Goal: Task Accomplishment & Management: Use online tool/utility

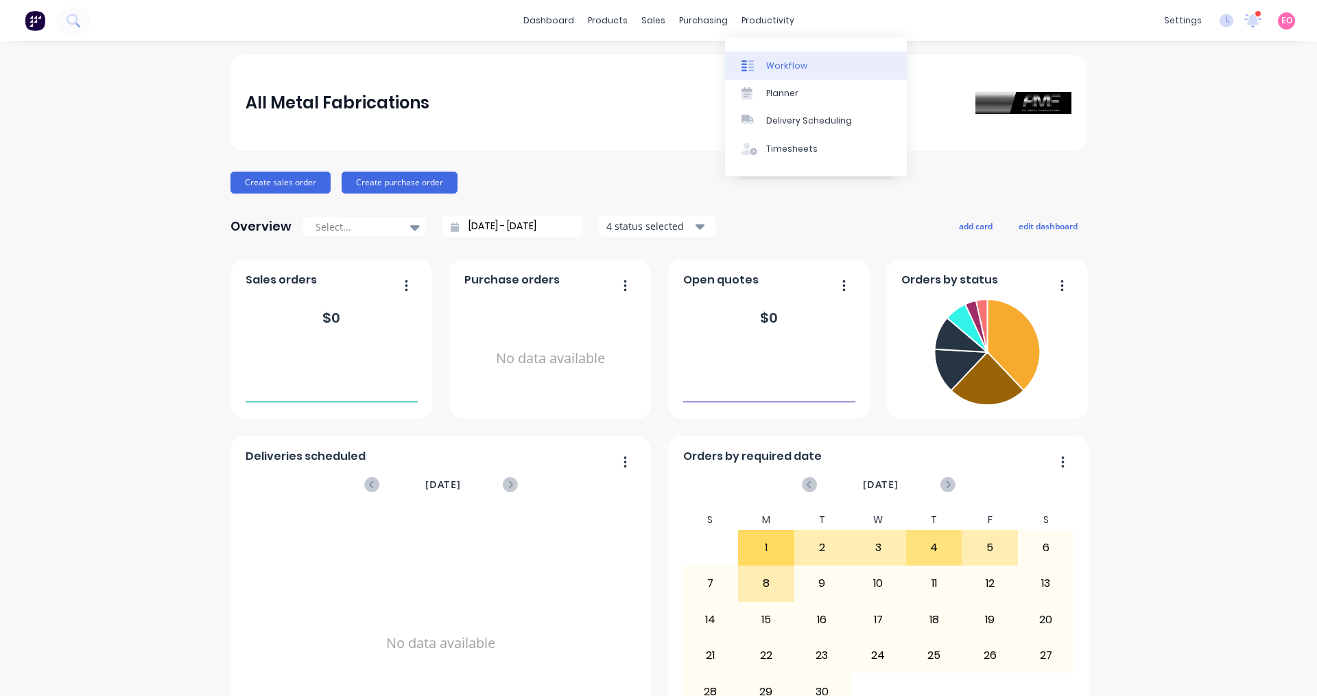
click at [757, 57] on link "Workflow" at bounding box center [816, 64] width 182 height 27
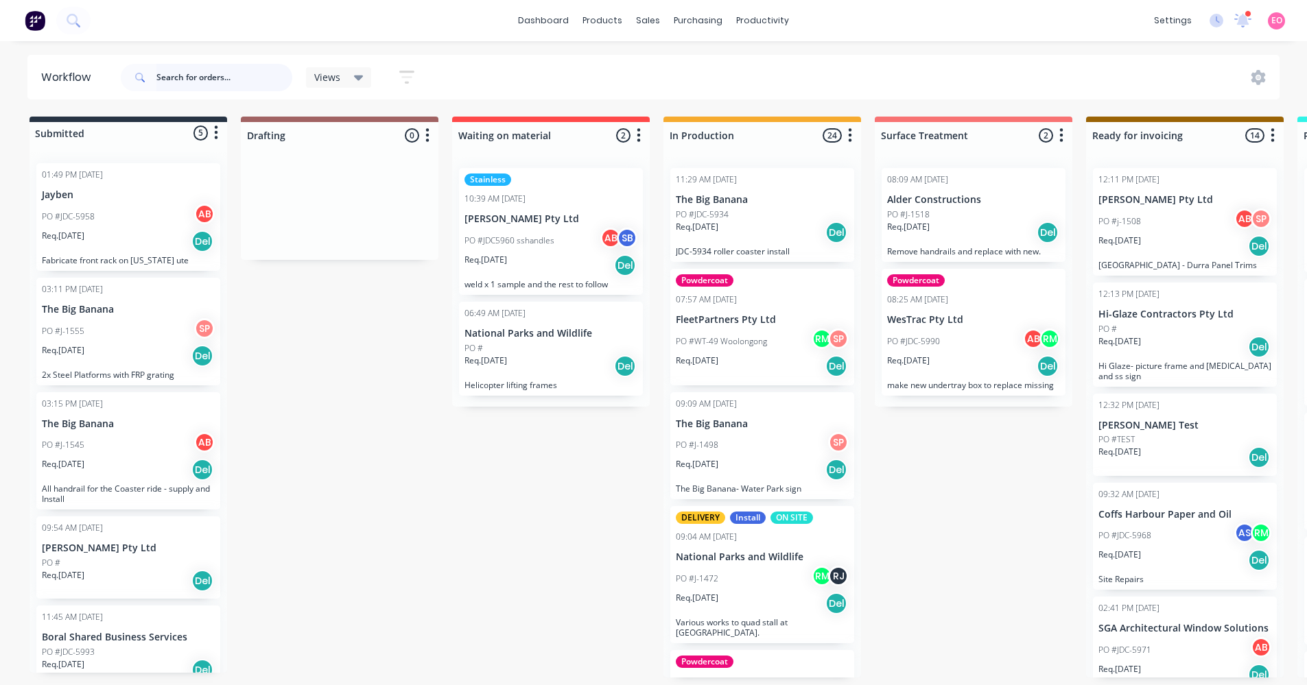
click at [180, 73] on input "text" at bounding box center [224, 77] width 136 height 27
type input "austral"
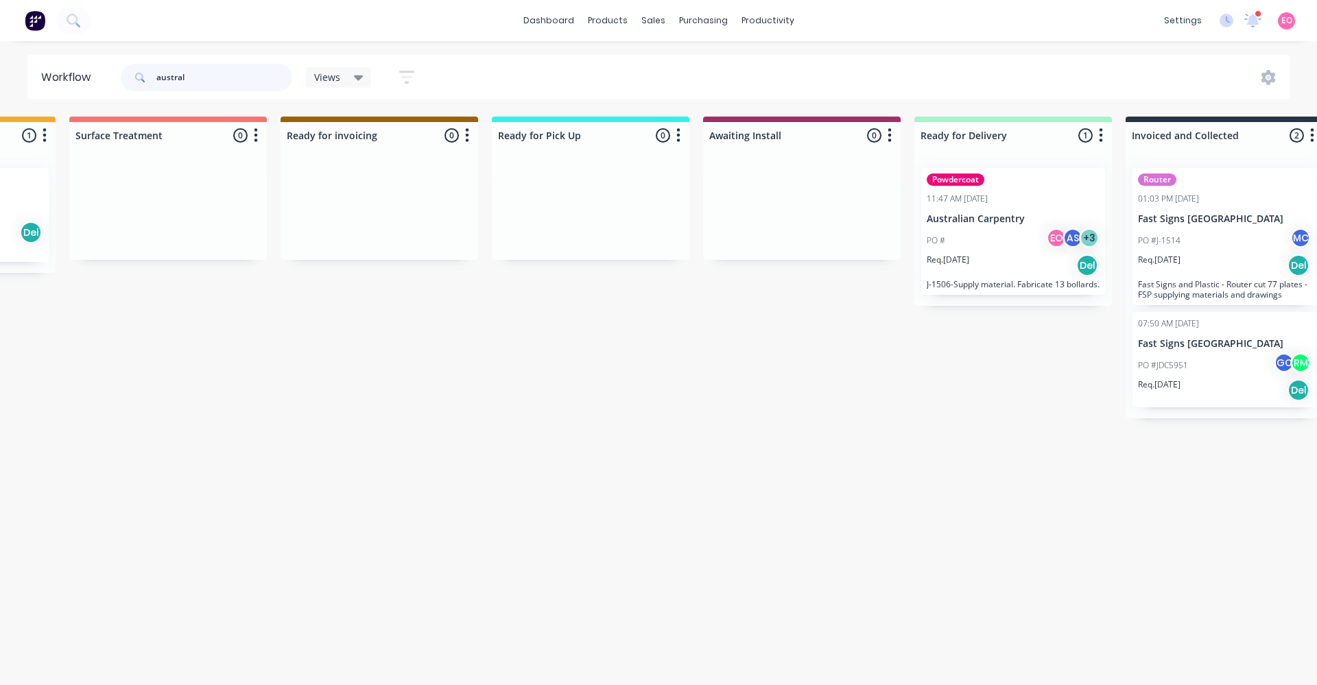
scroll to position [0, 816]
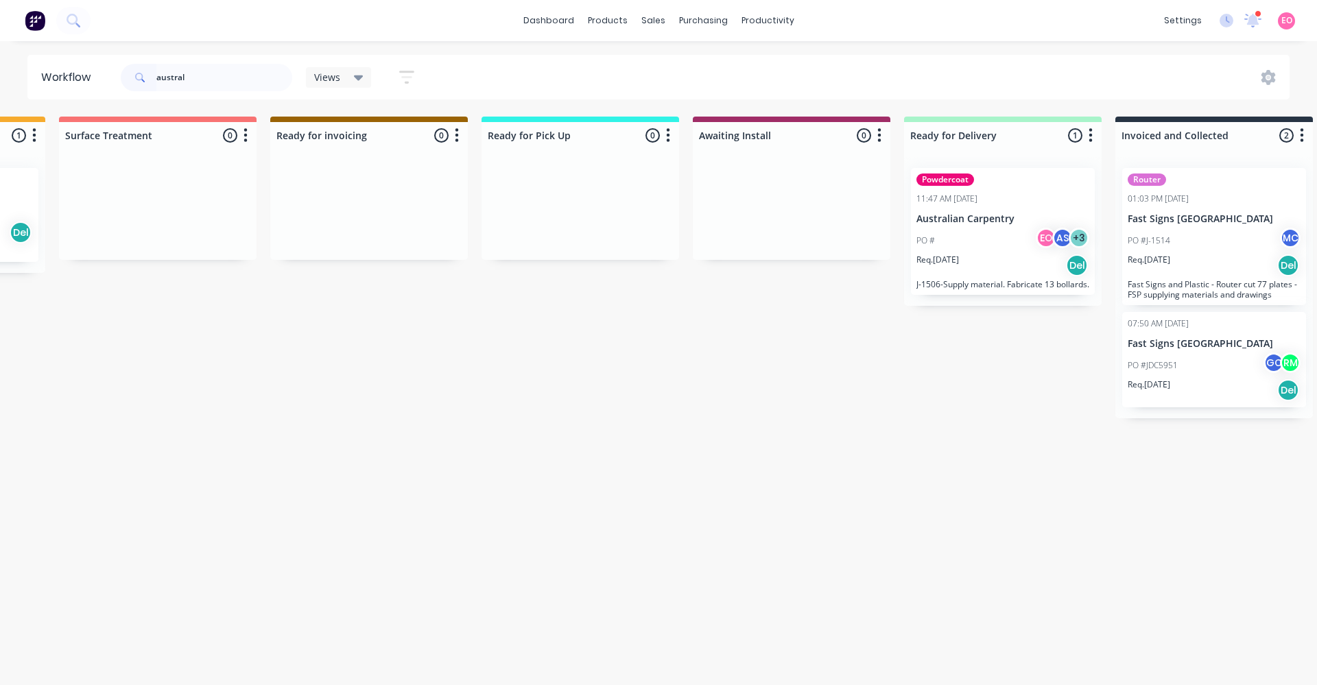
click at [948, 250] on div "PO # EO AS + 3" at bounding box center [1003, 241] width 173 height 26
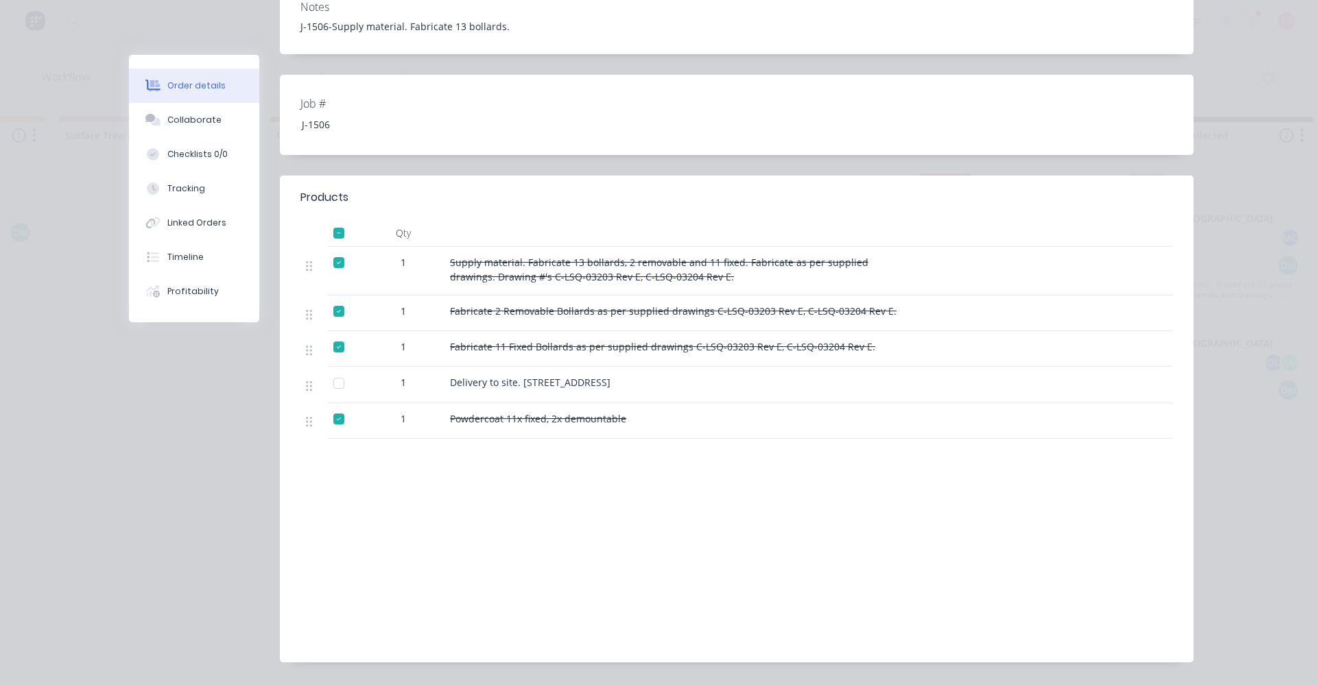
scroll to position [355, 0]
click at [186, 122] on div "Collaborate" at bounding box center [194, 120] width 54 height 12
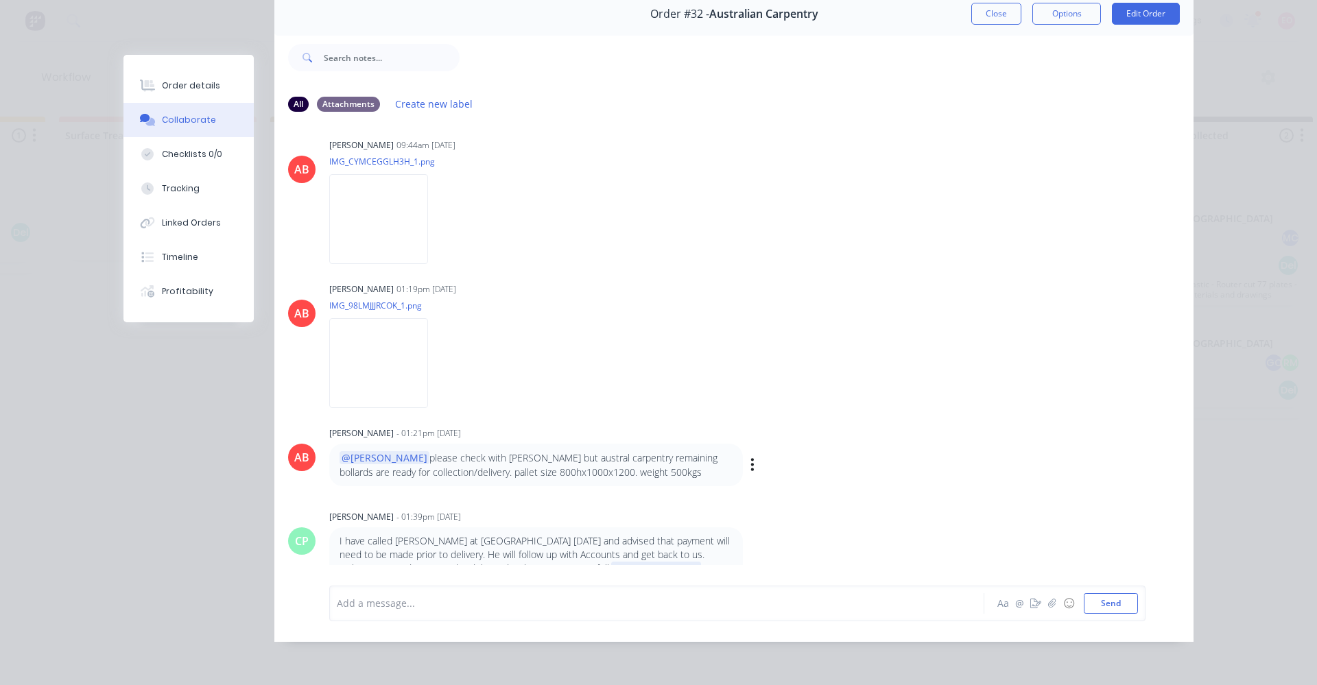
scroll to position [644, 0]
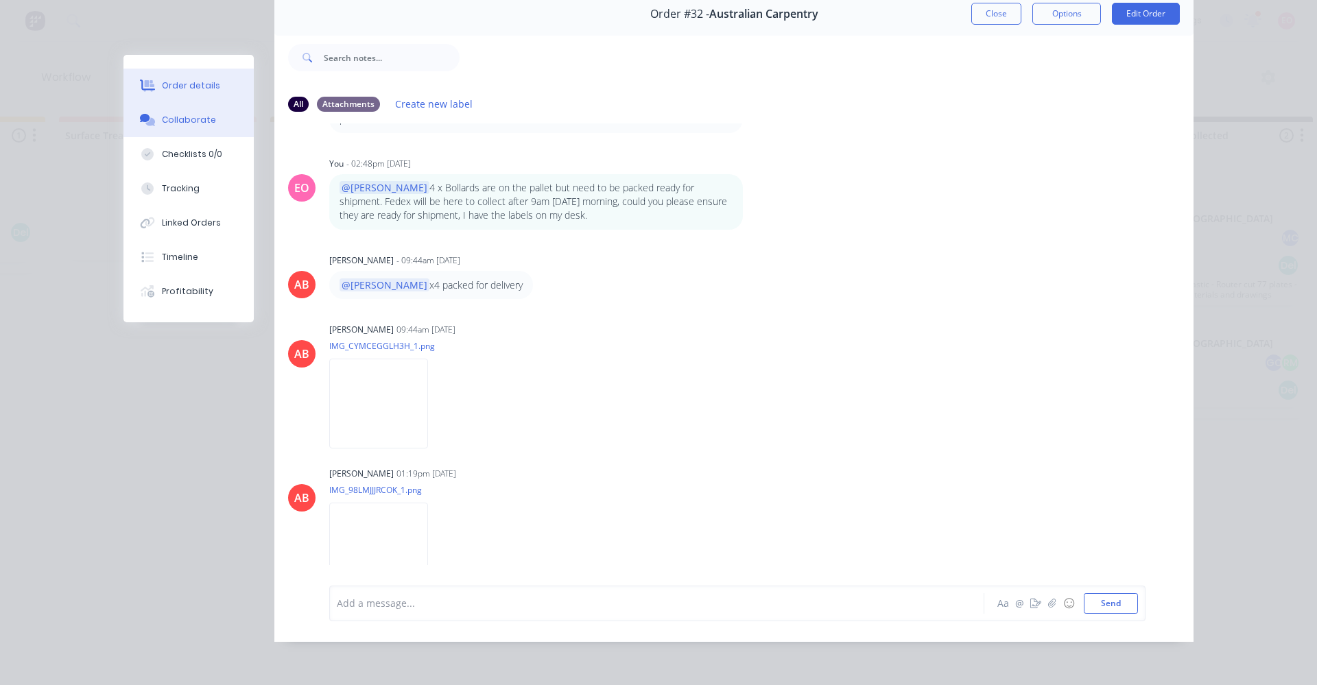
click at [217, 82] on button "Order details" at bounding box center [188, 86] width 130 height 34
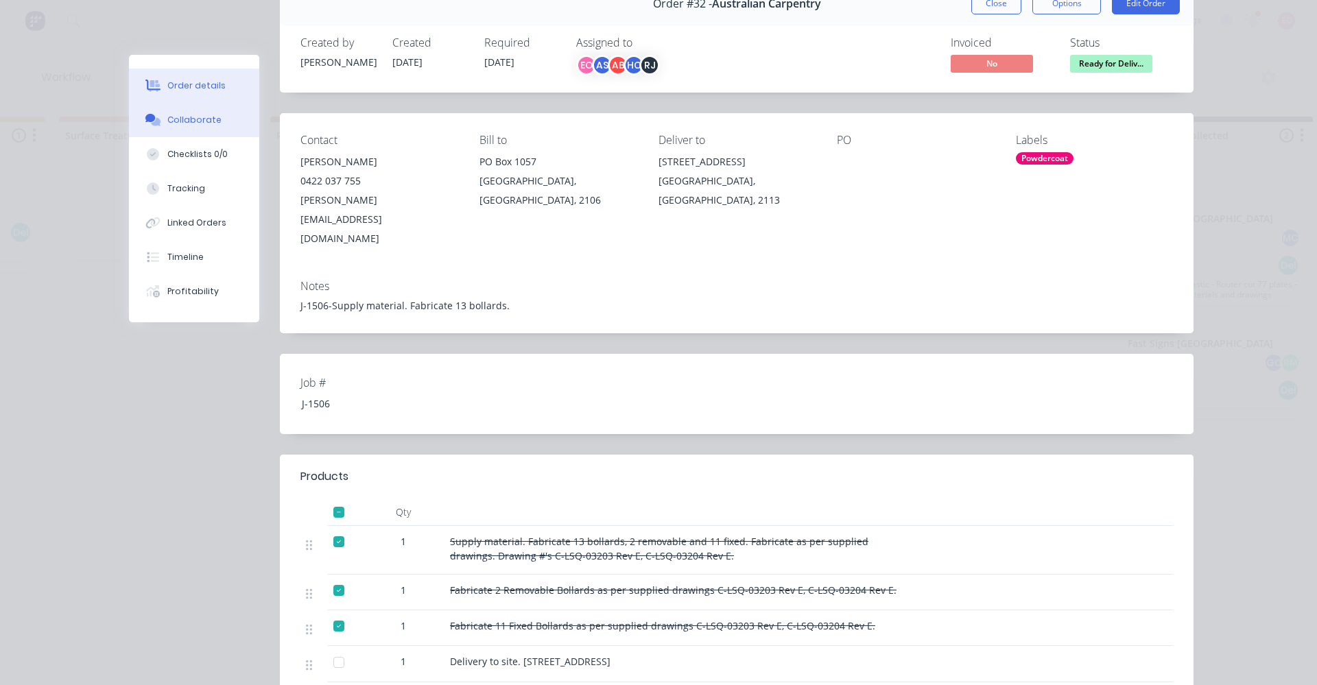
click at [197, 126] on div "Collaborate" at bounding box center [194, 120] width 54 height 12
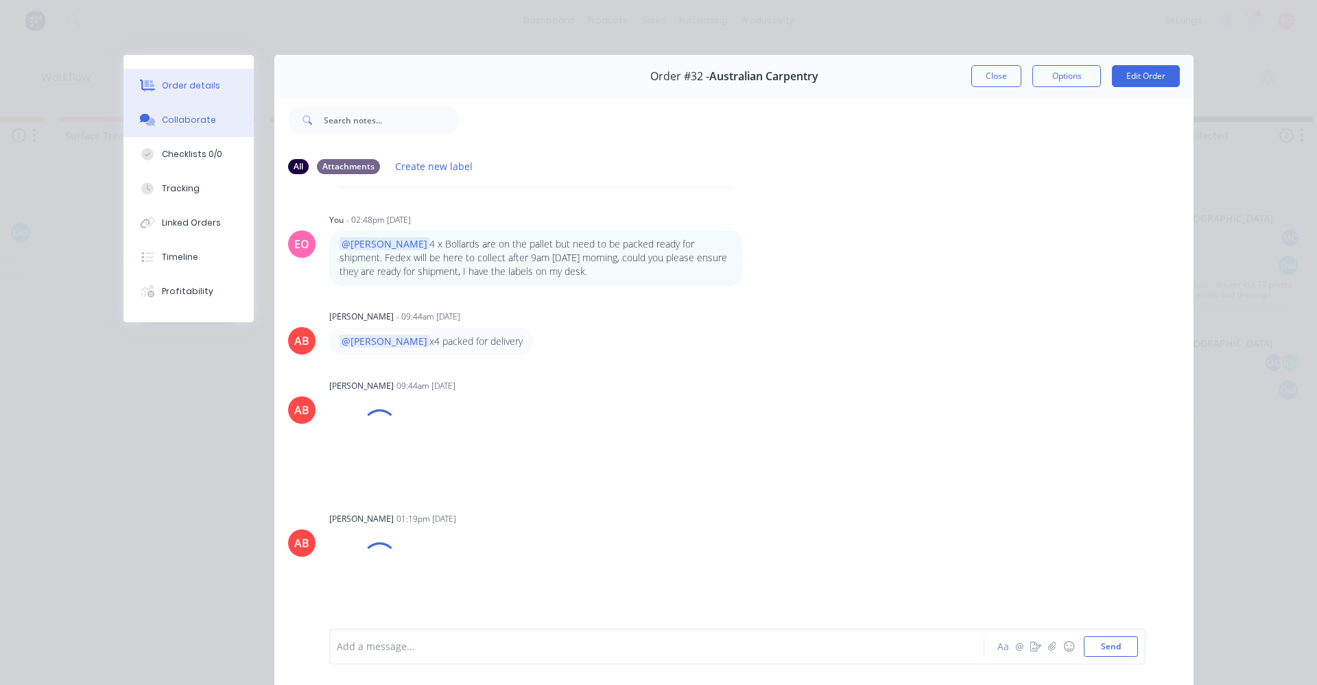
scroll to position [628, 0]
click at [187, 75] on button "Order details" at bounding box center [188, 86] width 130 height 34
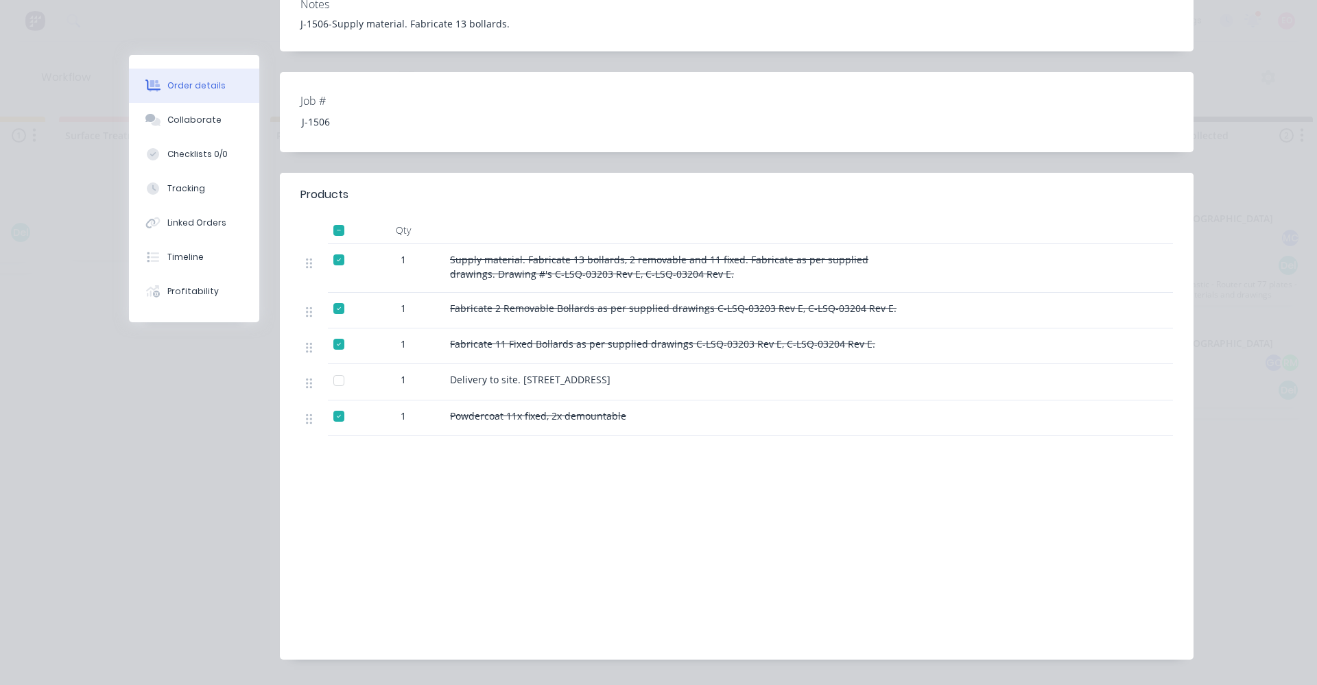
scroll to position [0, 0]
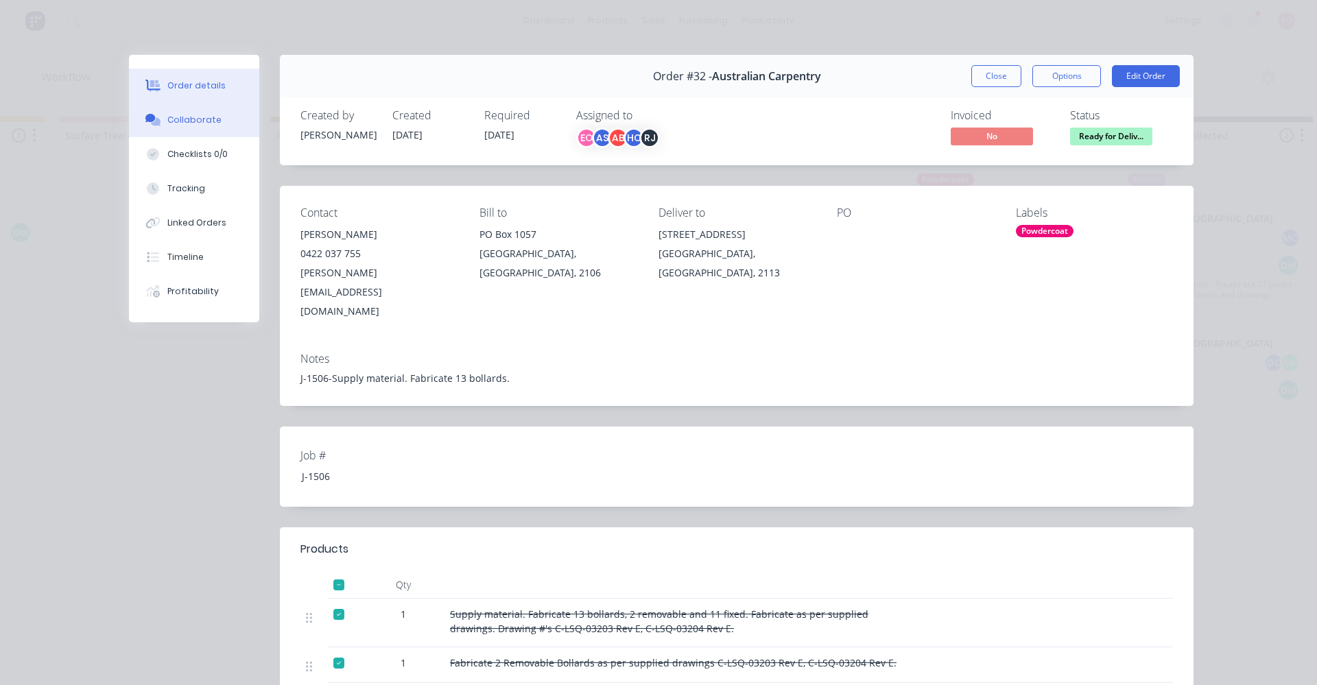
click at [186, 124] on div "Collaborate" at bounding box center [194, 120] width 54 height 12
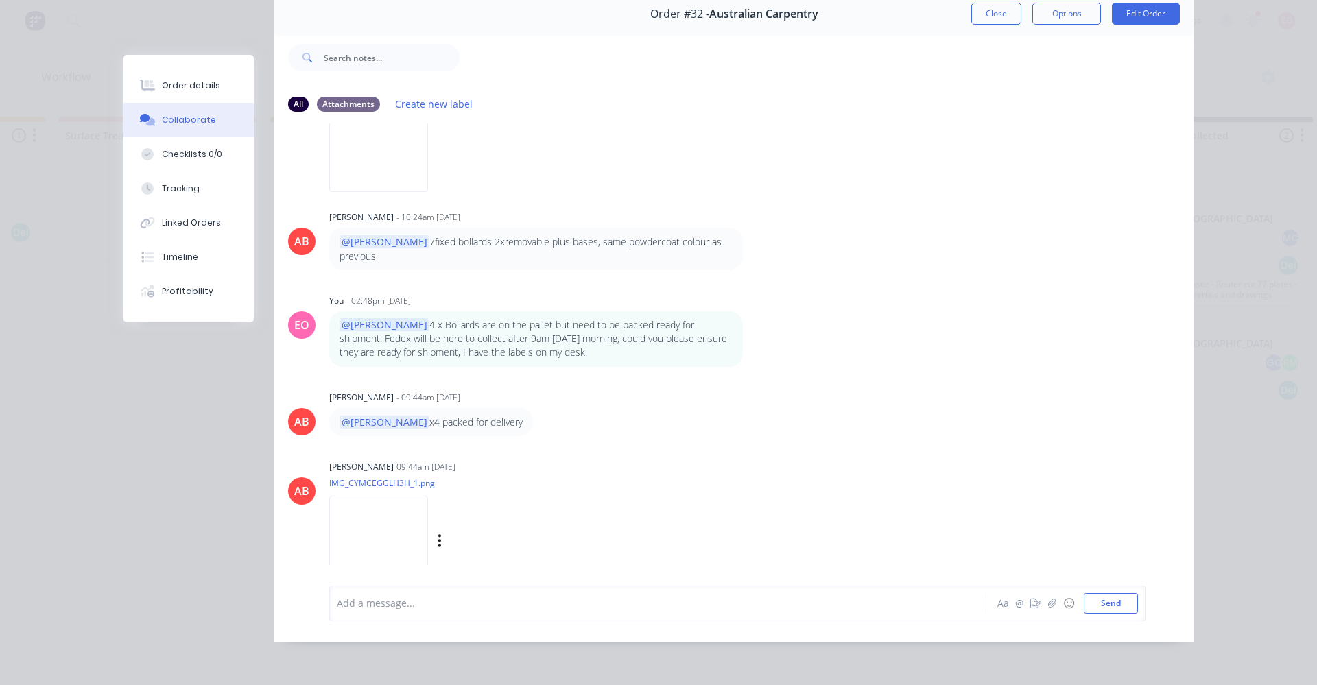
scroll to position [850, 0]
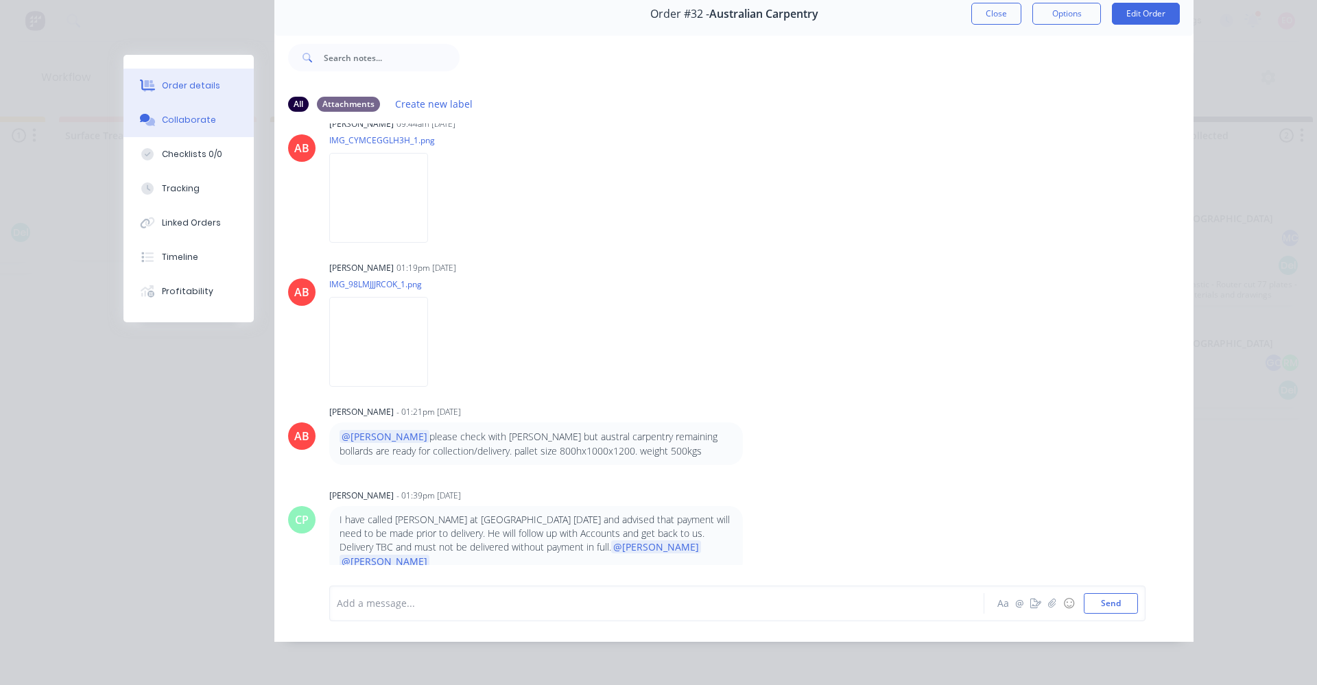
click at [201, 94] on button "Order details" at bounding box center [188, 86] width 130 height 34
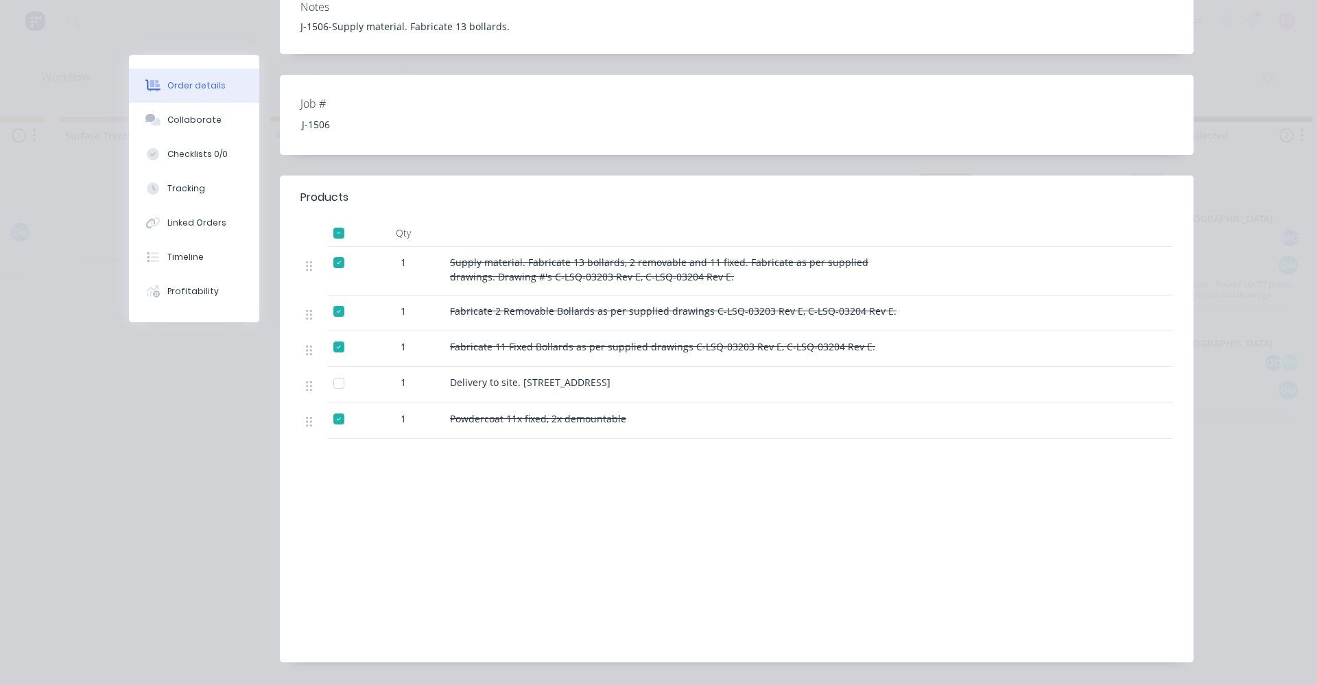
scroll to position [355, 0]
click at [207, 122] on div "Collaborate" at bounding box center [194, 120] width 54 height 12
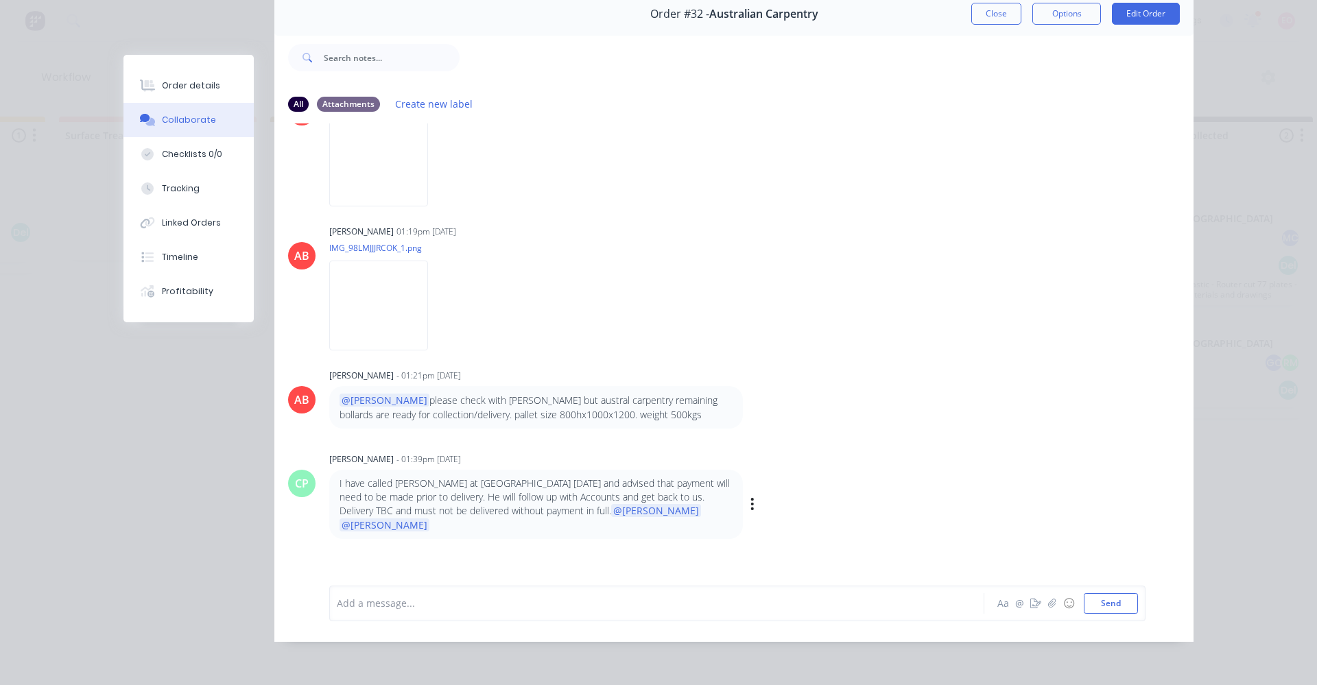
scroll to position [913, 0]
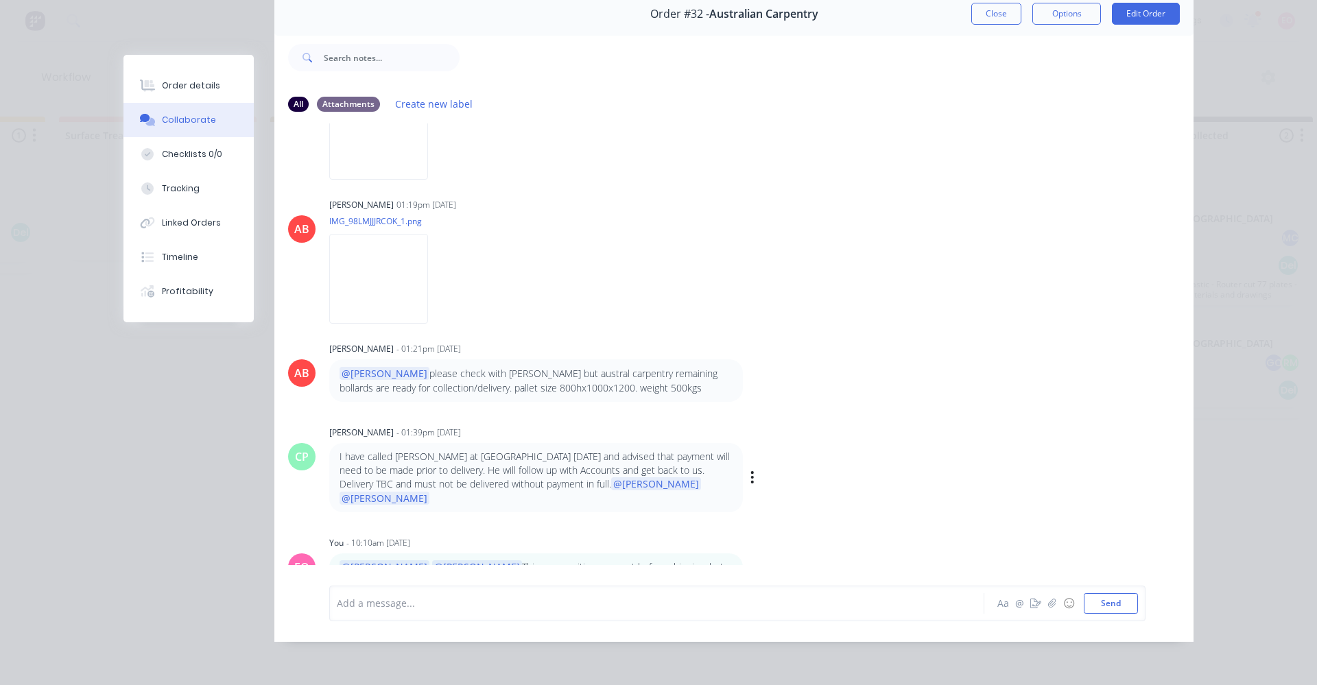
click at [780, 456] on div "CP [PERSON_NAME] - 01:39pm [DATE] I have called [PERSON_NAME] at [GEOGRAPHIC_DA…" at bounding box center [733, 468] width 919 height 90
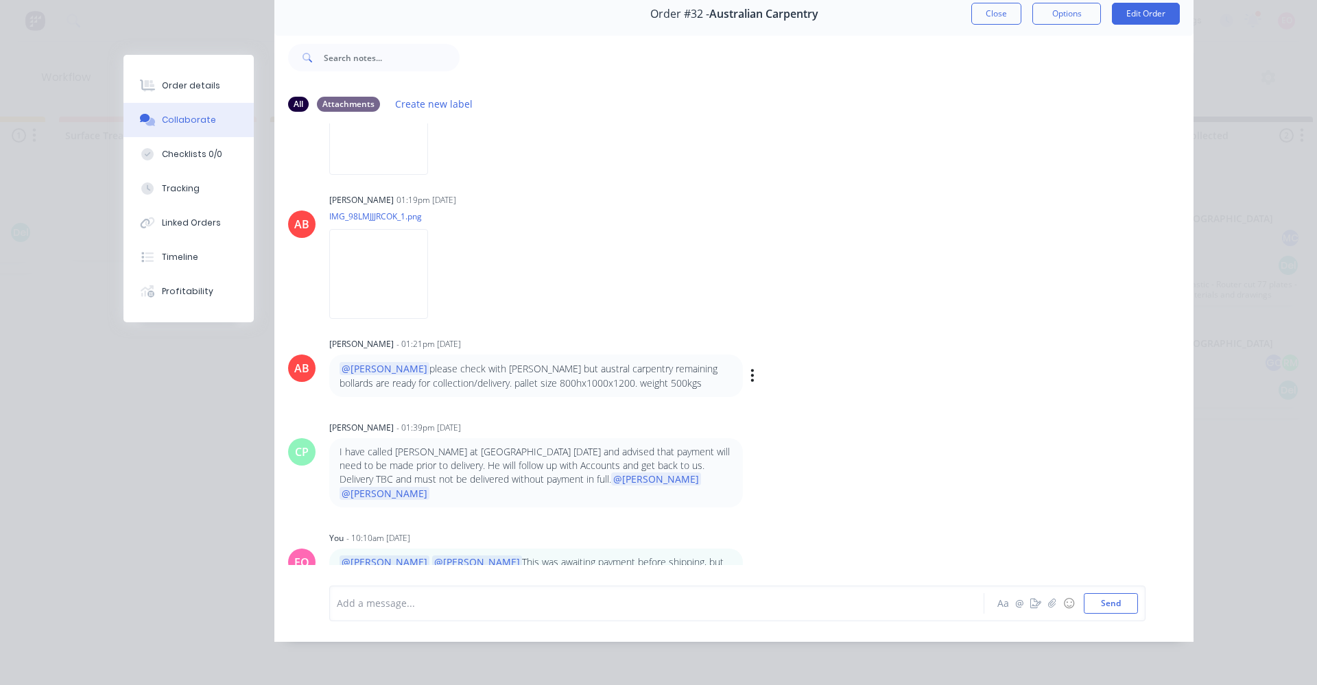
scroll to position [919, 0]
click at [186, 93] on button "Order details" at bounding box center [188, 86] width 130 height 34
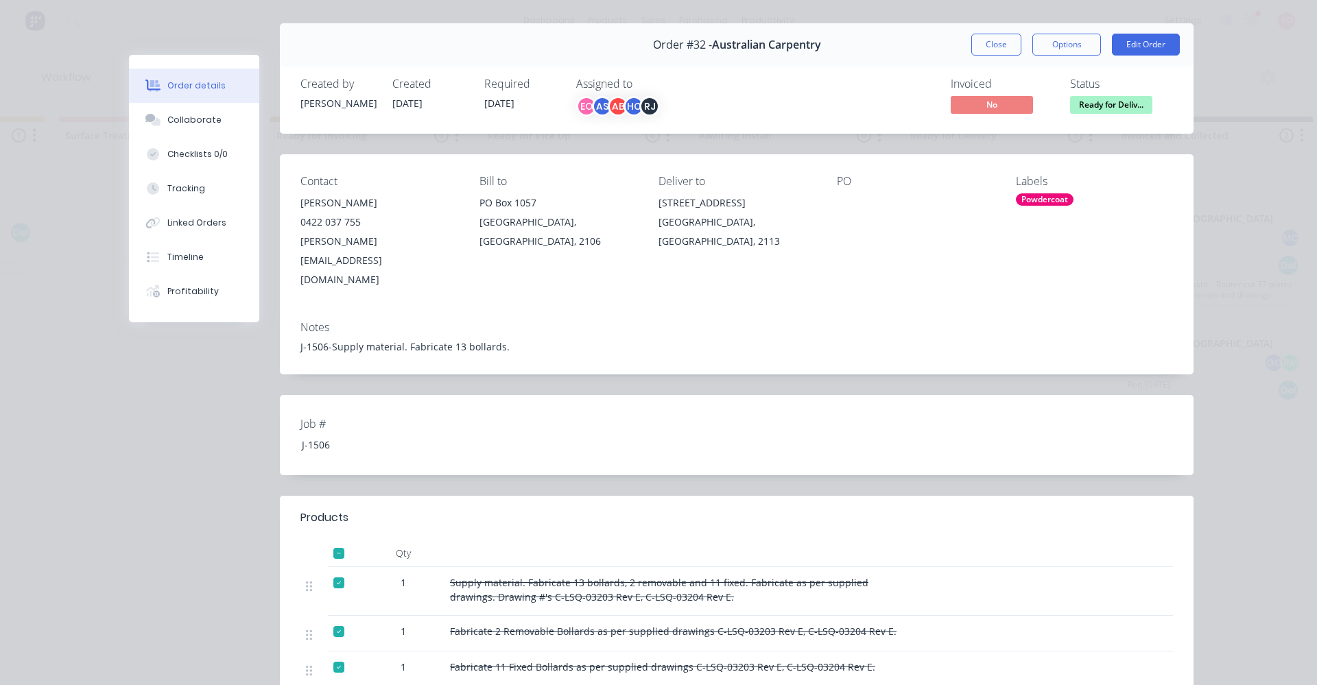
scroll to position [0, 0]
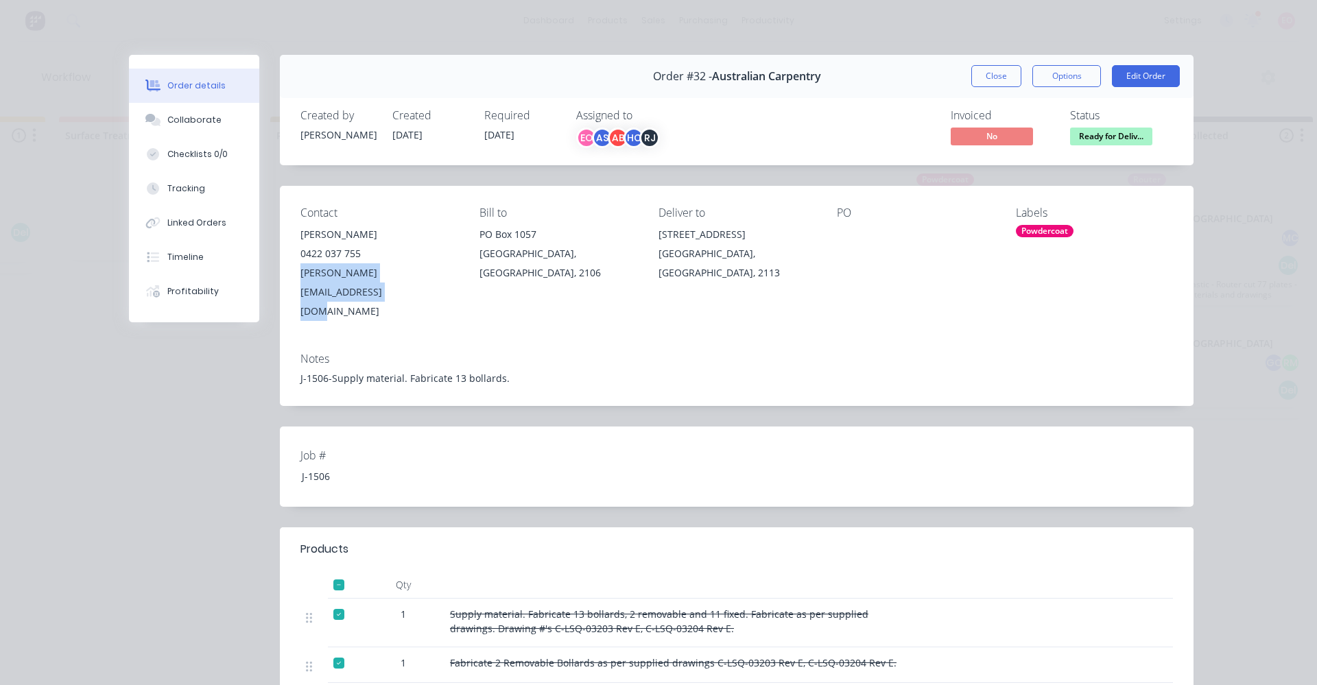
drag, startPoint x: 455, startPoint y: 273, endPoint x: 290, endPoint y: 271, distance: 165.4
click at [290, 271] on div "Contact [PERSON_NAME] [PHONE_NUMBER] [PERSON_NAME][EMAIL_ADDRESS][DOMAIN_NAME] …" at bounding box center [737, 264] width 914 height 156
copy div "[PERSON_NAME][EMAIL_ADDRESS][DOMAIN_NAME]"
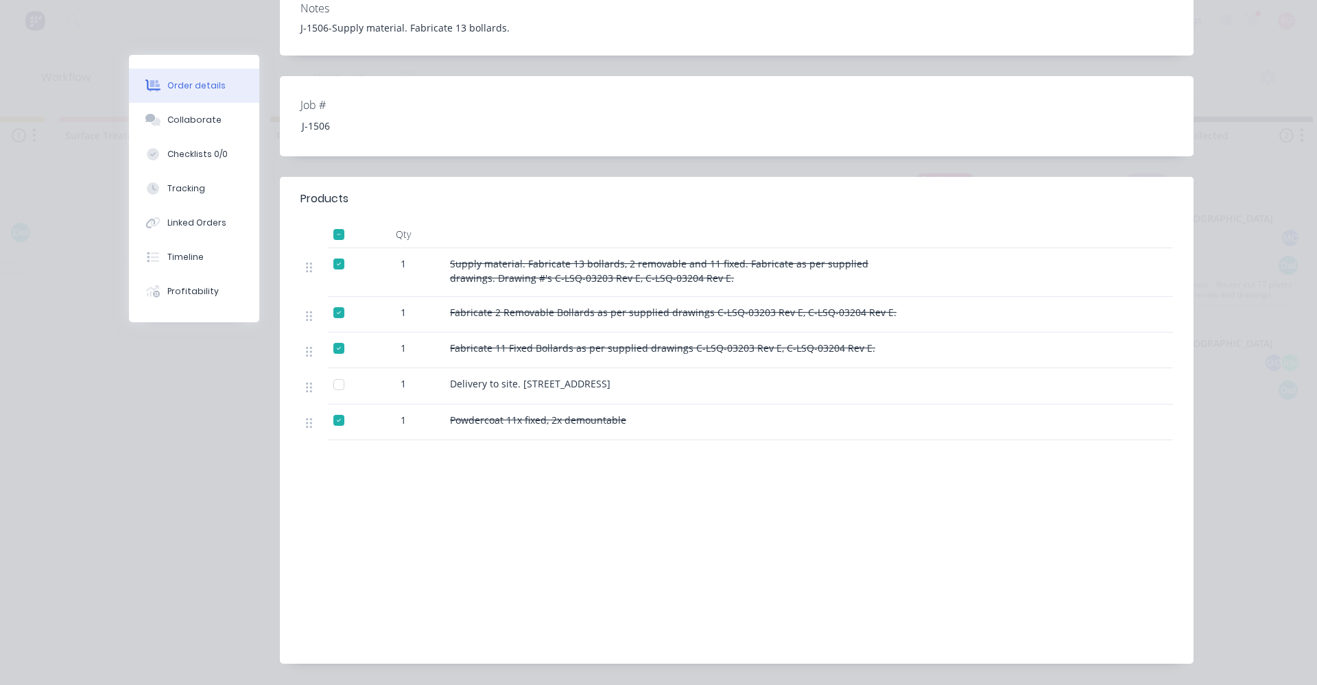
scroll to position [355, 0]
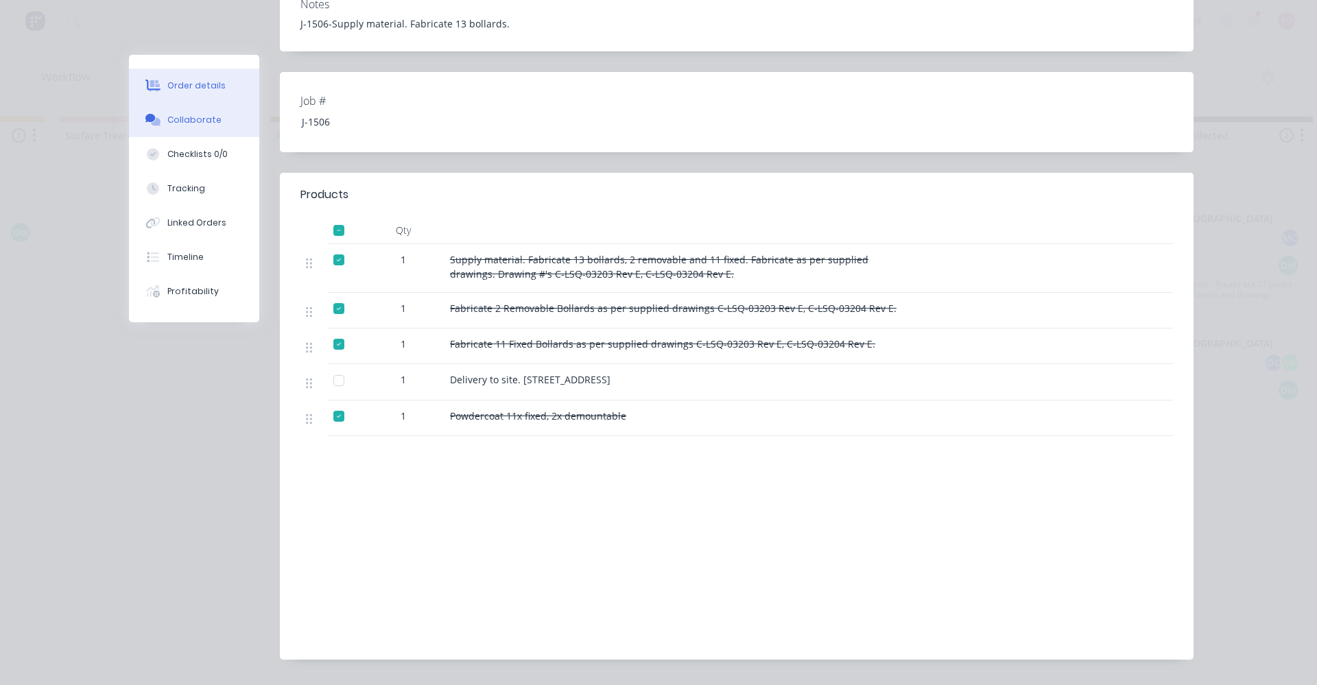
click at [202, 123] on div "Collaborate" at bounding box center [194, 120] width 54 height 12
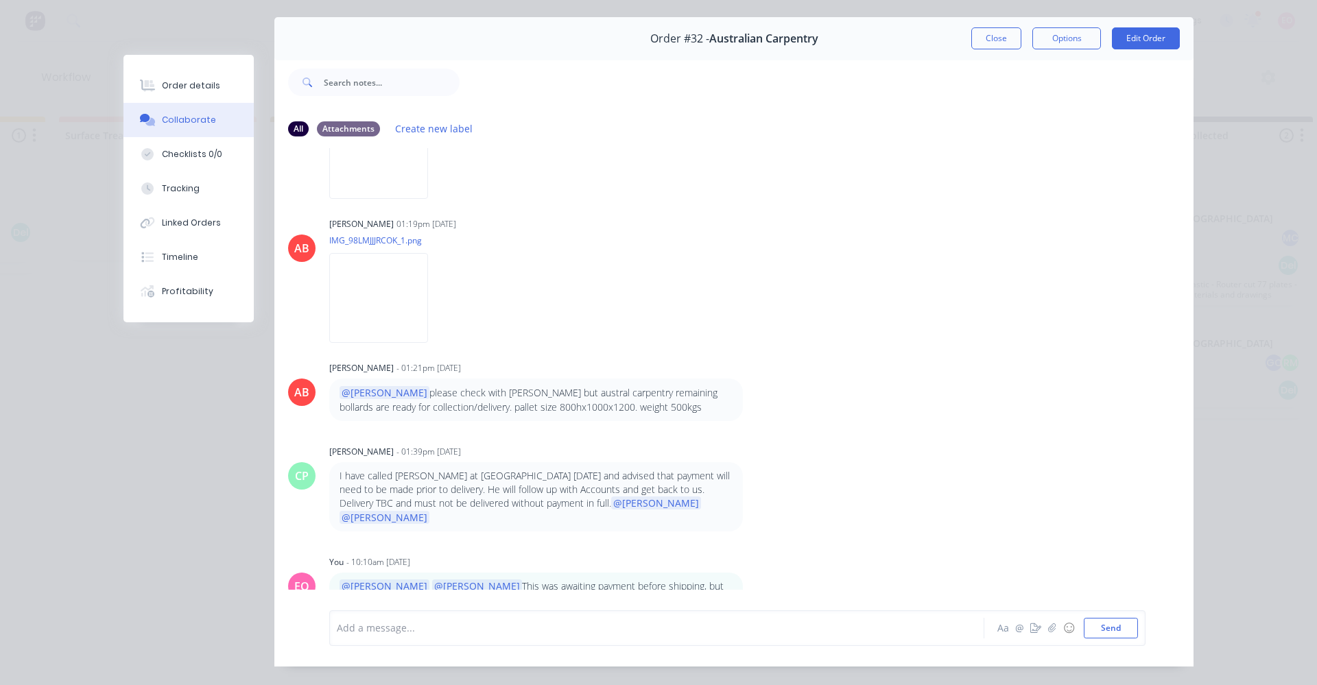
scroll to position [73, 0]
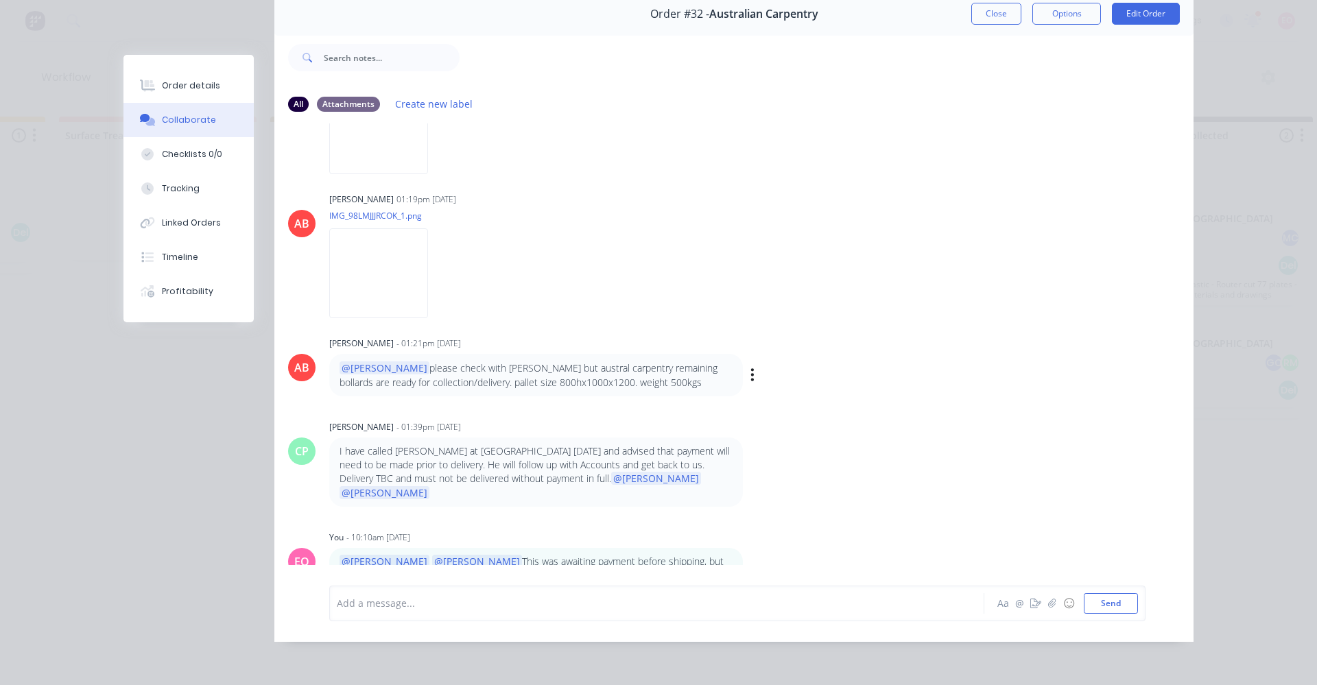
click at [499, 372] on div "@[PERSON_NAME] please check with [PERSON_NAME] but austral carpentry remaining …" at bounding box center [536, 375] width 393 height 29
drag, startPoint x: 502, startPoint y: 374, endPoint x: 648, endPoint y: 375, distance: 146.8
click at [648, 375] on div "@[PERSON_NAME] please check with [PERSON_NAME] but austral carpentry remaining …" at bounding box center [536, 375] width 393 height 29
copy div "800hx1000x1200. weight 500kgs"
click at [185, 87] on div "Order details" at bounding box center [191, 86] width 58 height 12
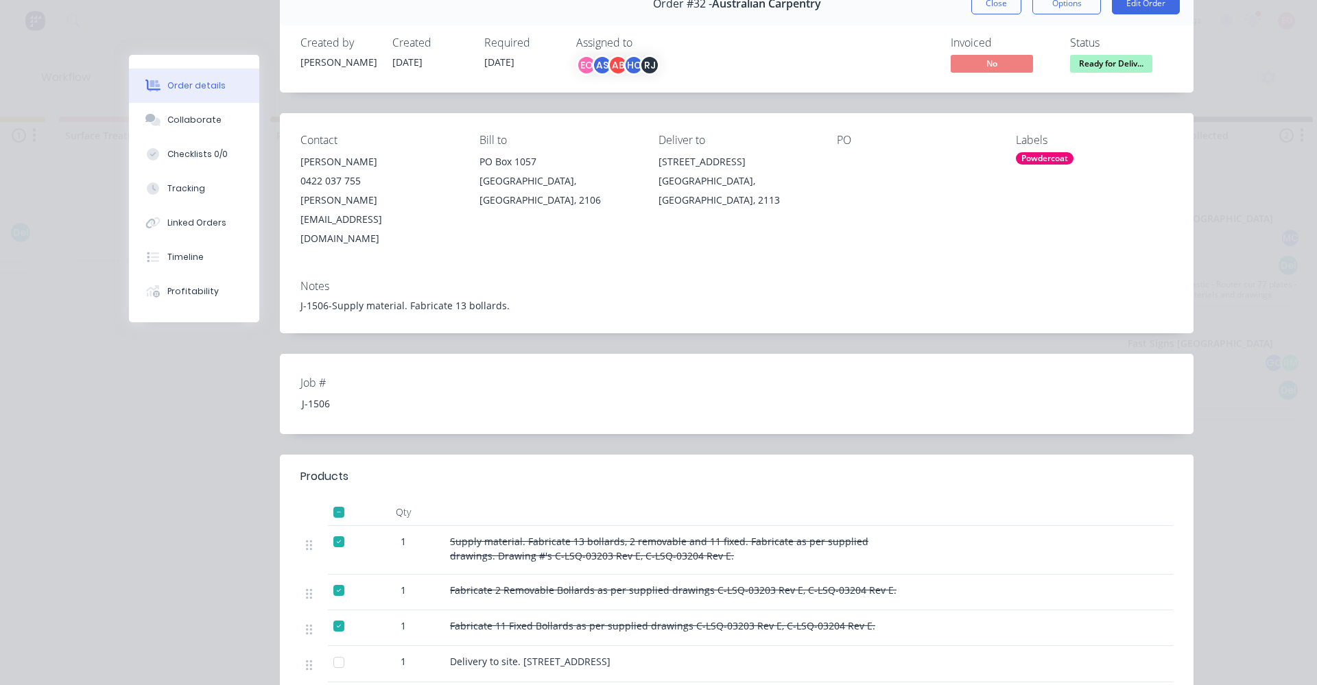
click at [129, 69] on button "Order details" at bounding box center [194, 86] width 130 height 34
drag, startPoint x: 467, startPoint y: 312, endPoint x: 508, endPoint y: 319, distance: 41.7
click at [469, 309] on div "Order #32 - Australian Carpentry Close Options Edit Order Created by [PERSON_NA…" at bounding box center [661, 472] width 1065 height 980
click at [267, 378] on div "Order #32 - Australian Carpentry Close Options Edit Order Created by [PERSON_NA…" at bounding box center [661, 472] width 1065 height 980
click at [197, 373] on div "Order #32 - Australian Carpentry Close Options Edit Order Created by [PERSON_NA…" at bounding box center [661, 472] width 1065 height 980
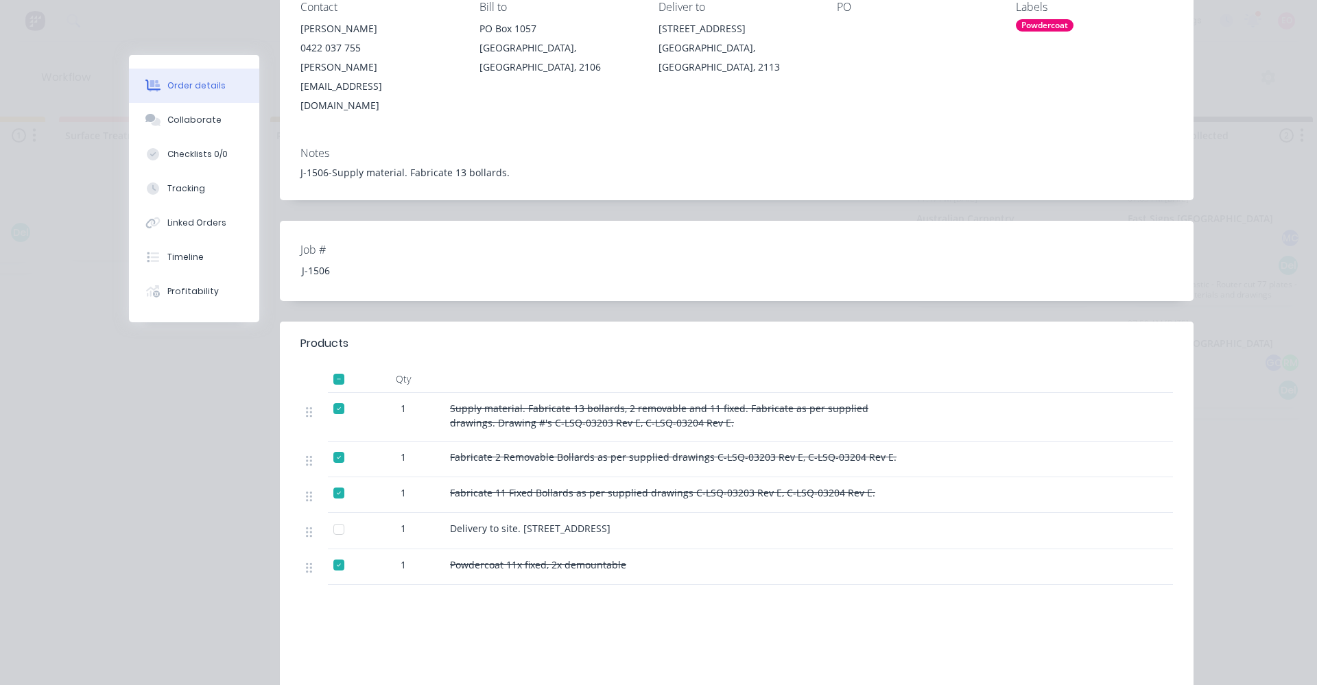
scroll to position [274, 0]
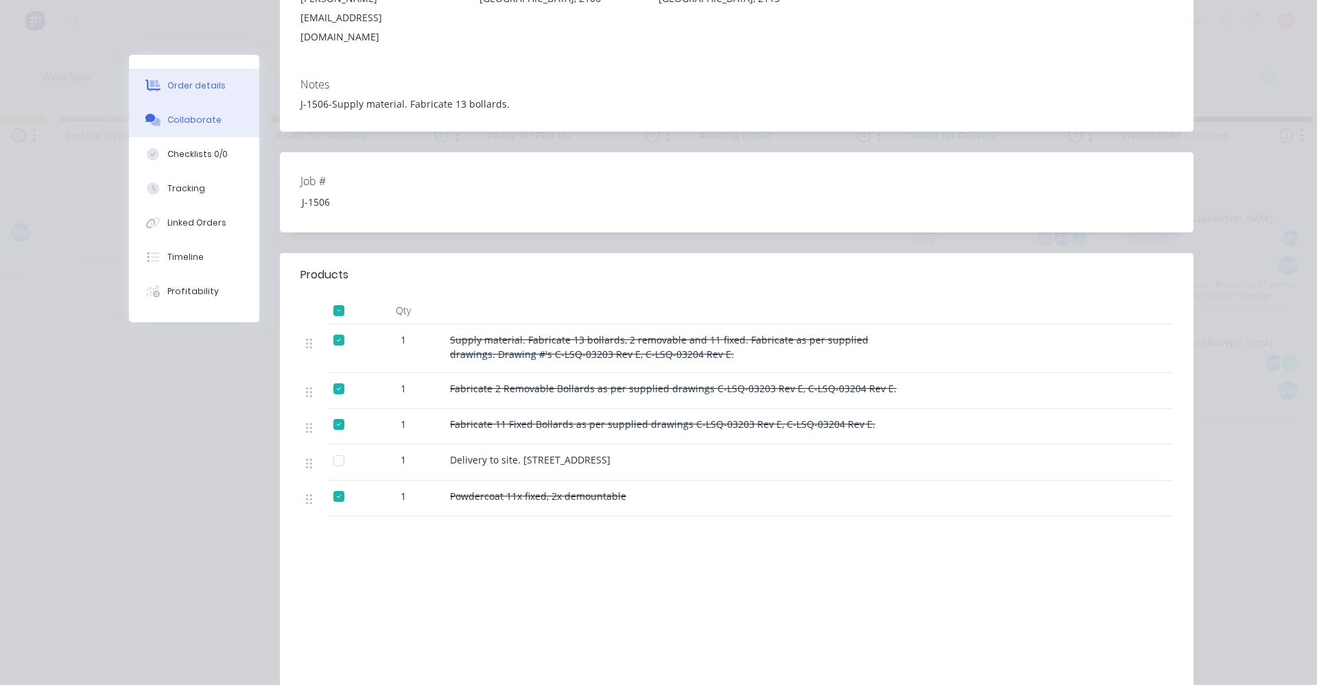
click at [180, 113] on button "Collaborate" at bounding box center [194, 120] width 130 height 34
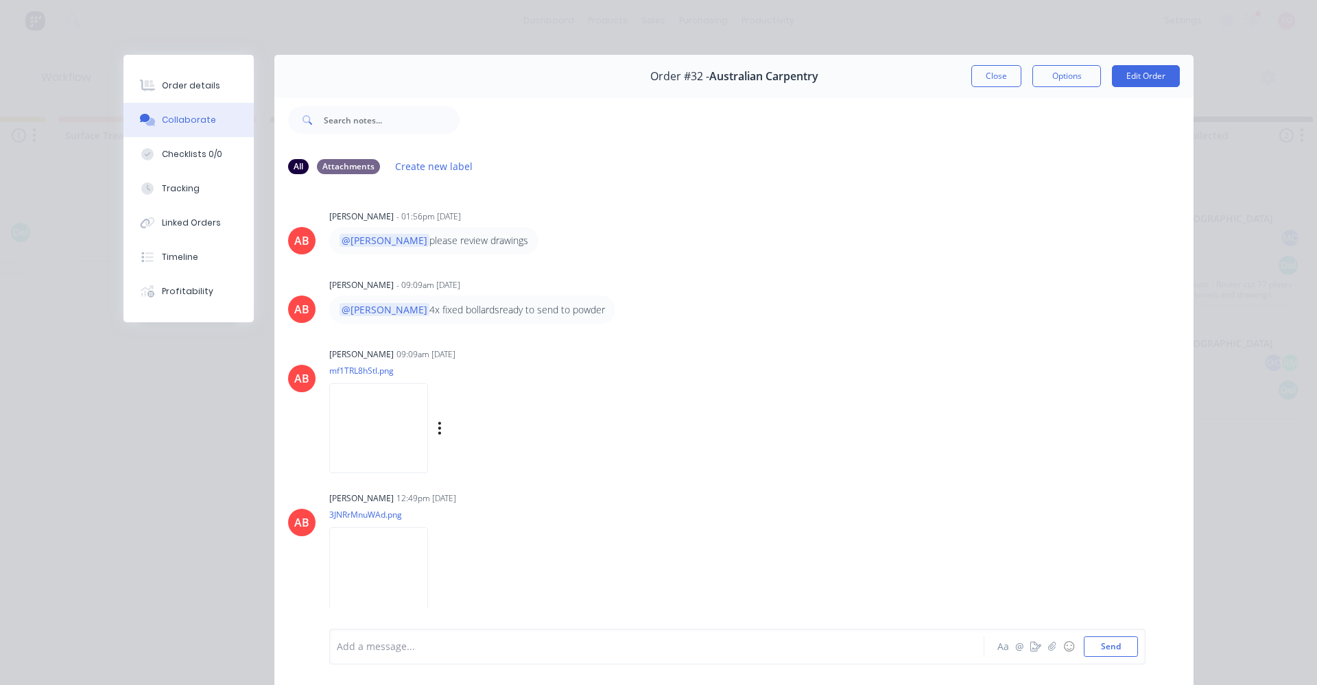
scroll to position [412, 0]
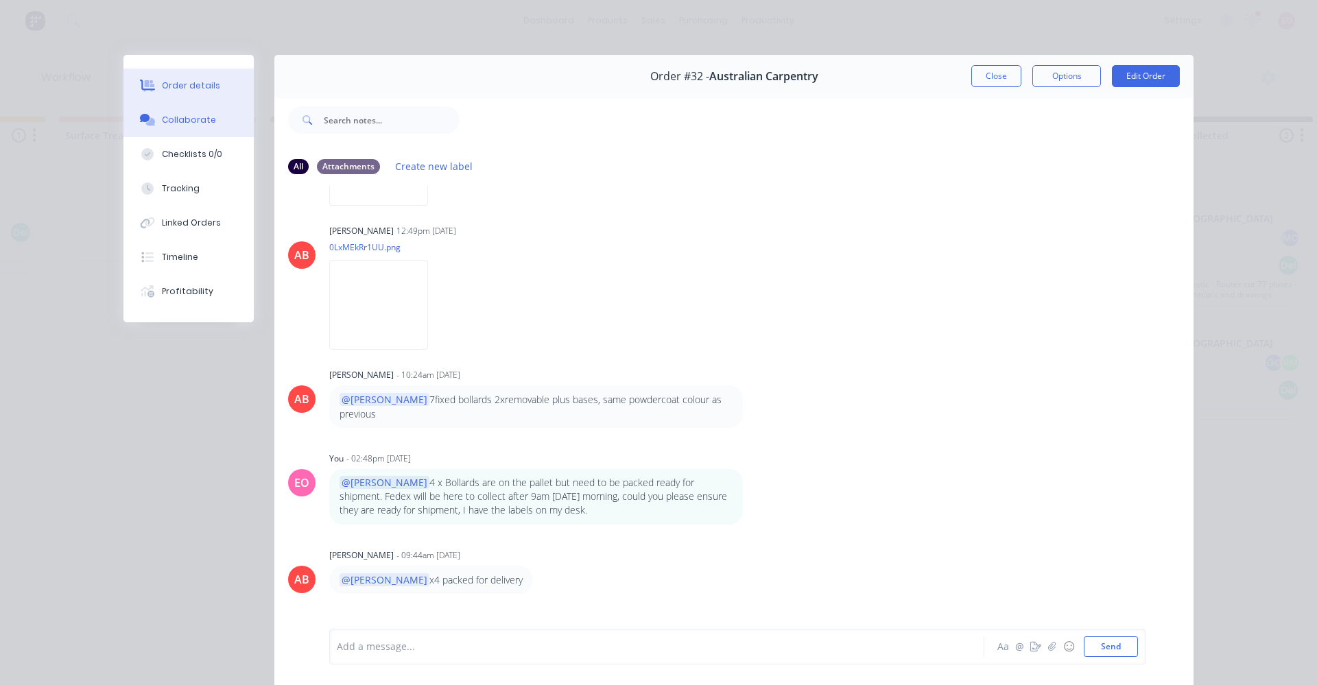
click at [203, 84] on div "Order details" at bounding box center [191, 86] width 58 height 12
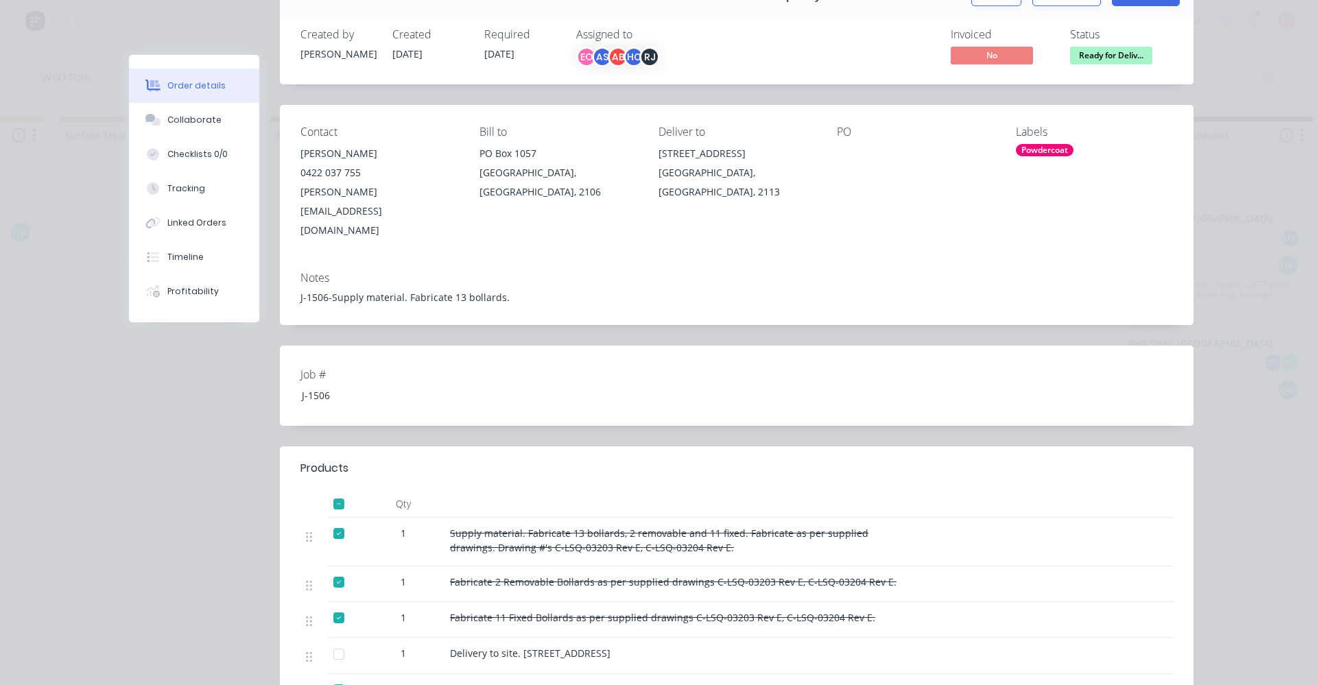
scroll to position [0, 0]
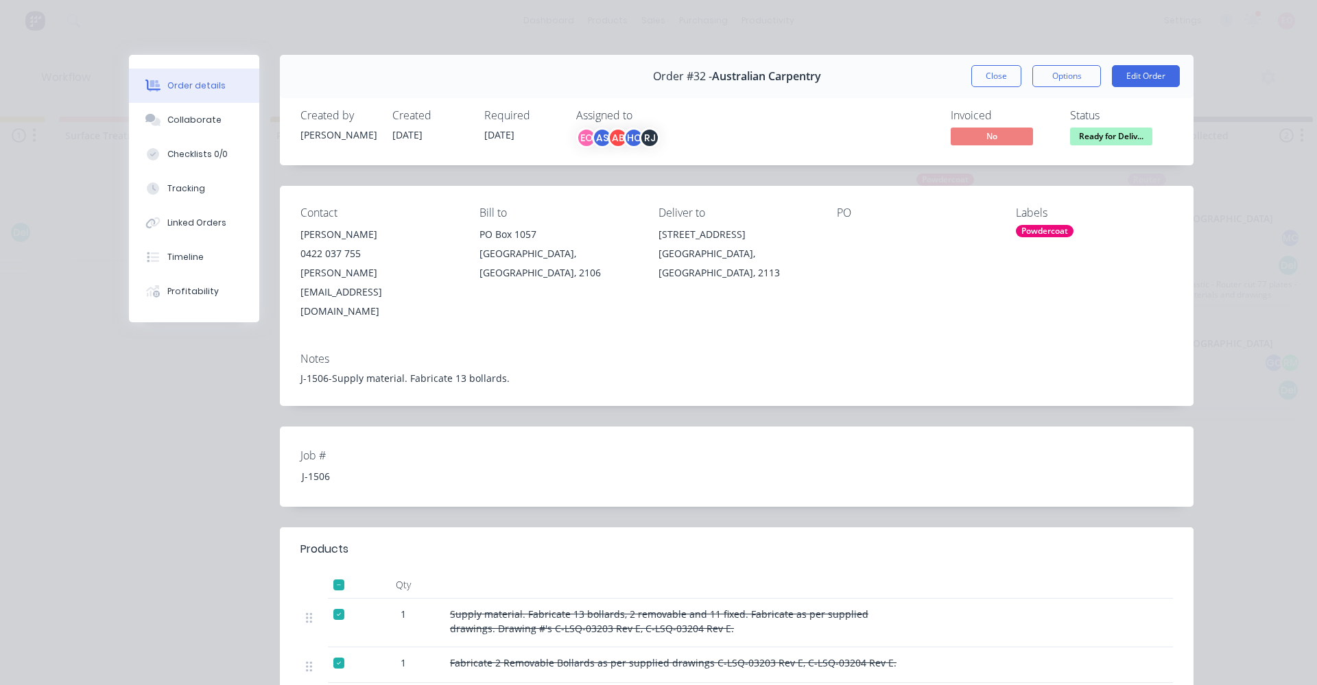
click at [991, 81] on button "Close" at bounding box center [997, 76] width 50 height 22
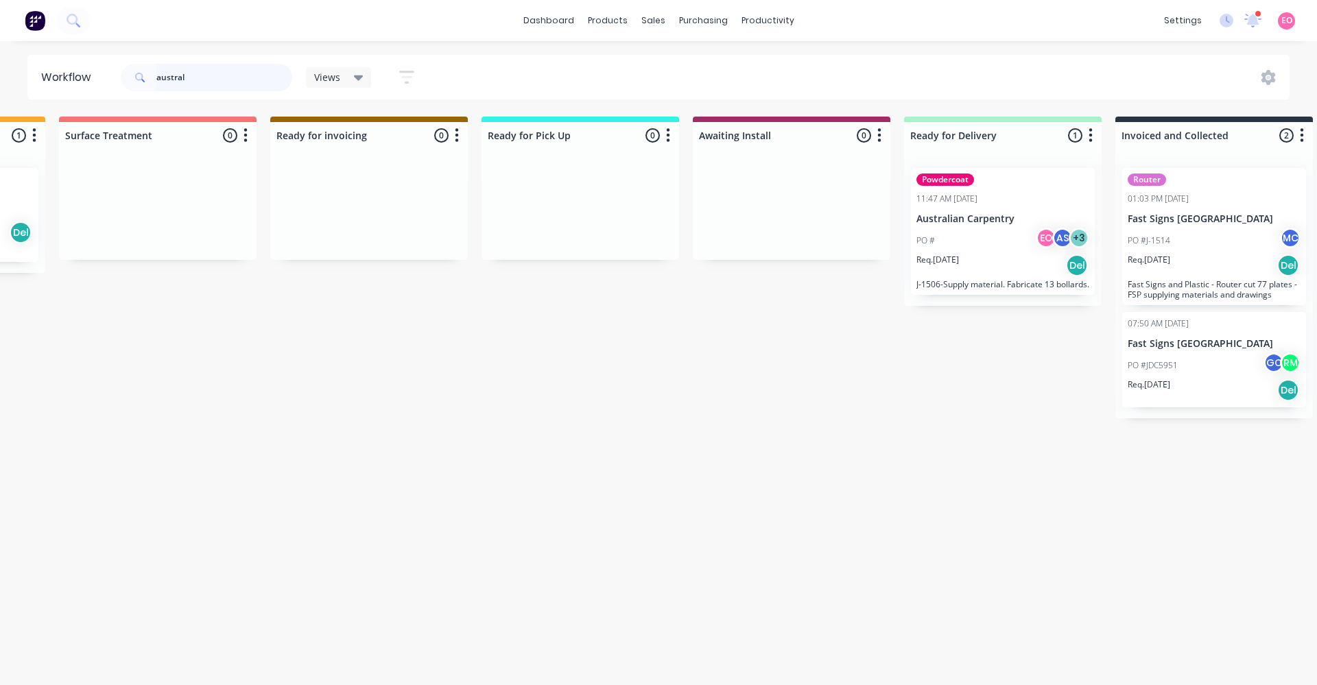
click at [211, 67] on input "austral" at bounding box center [224, 77] width 136 height 27
drag, startPoint x: 185, startPoint y: 75, endPoint x: -115, endPoint y: 74, distance: 300.5
